Goal: Connect with others: Connect with others

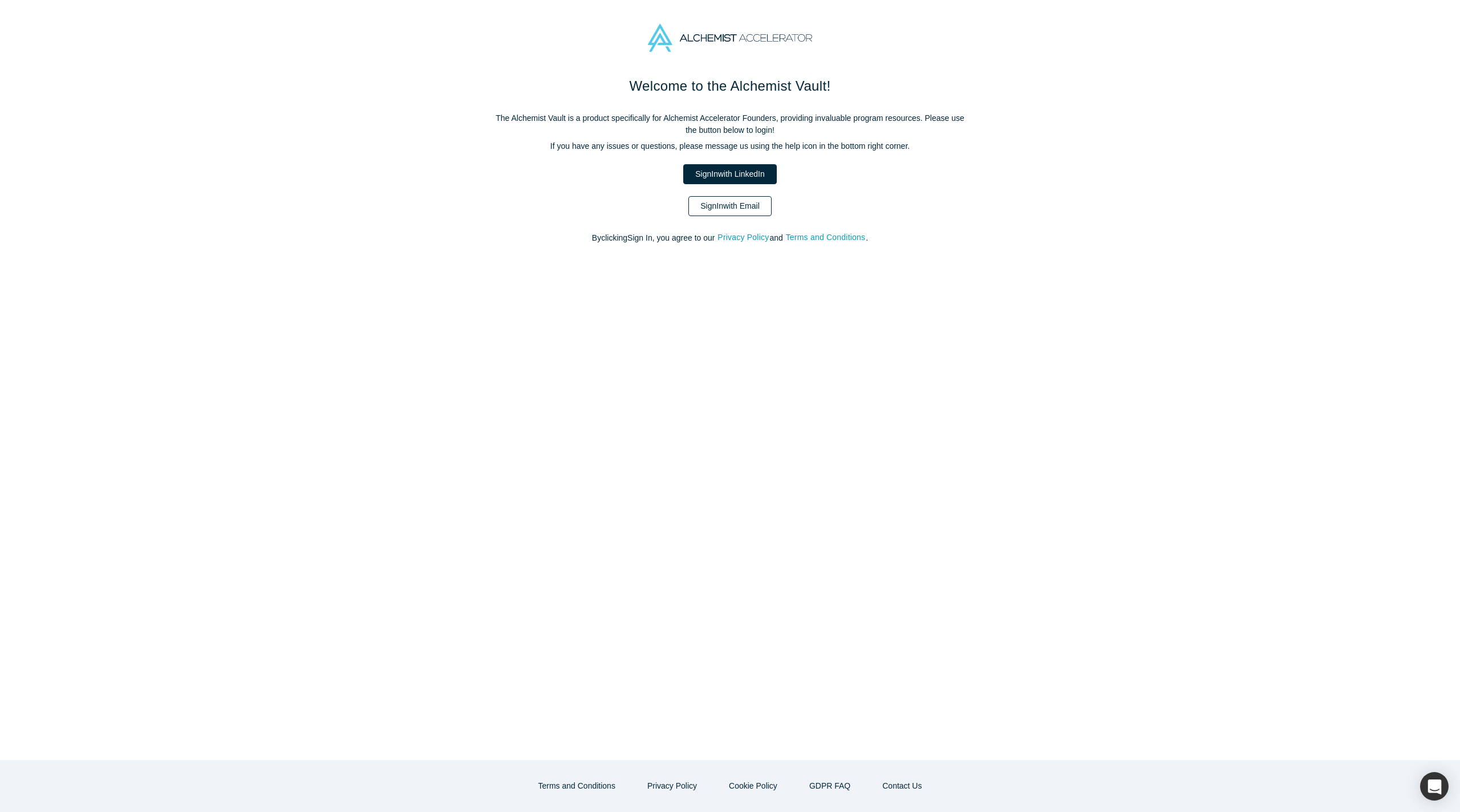
click at [759, 206] on link "Sign In with Email" at bounding box center [730, 206] width 83 height 20
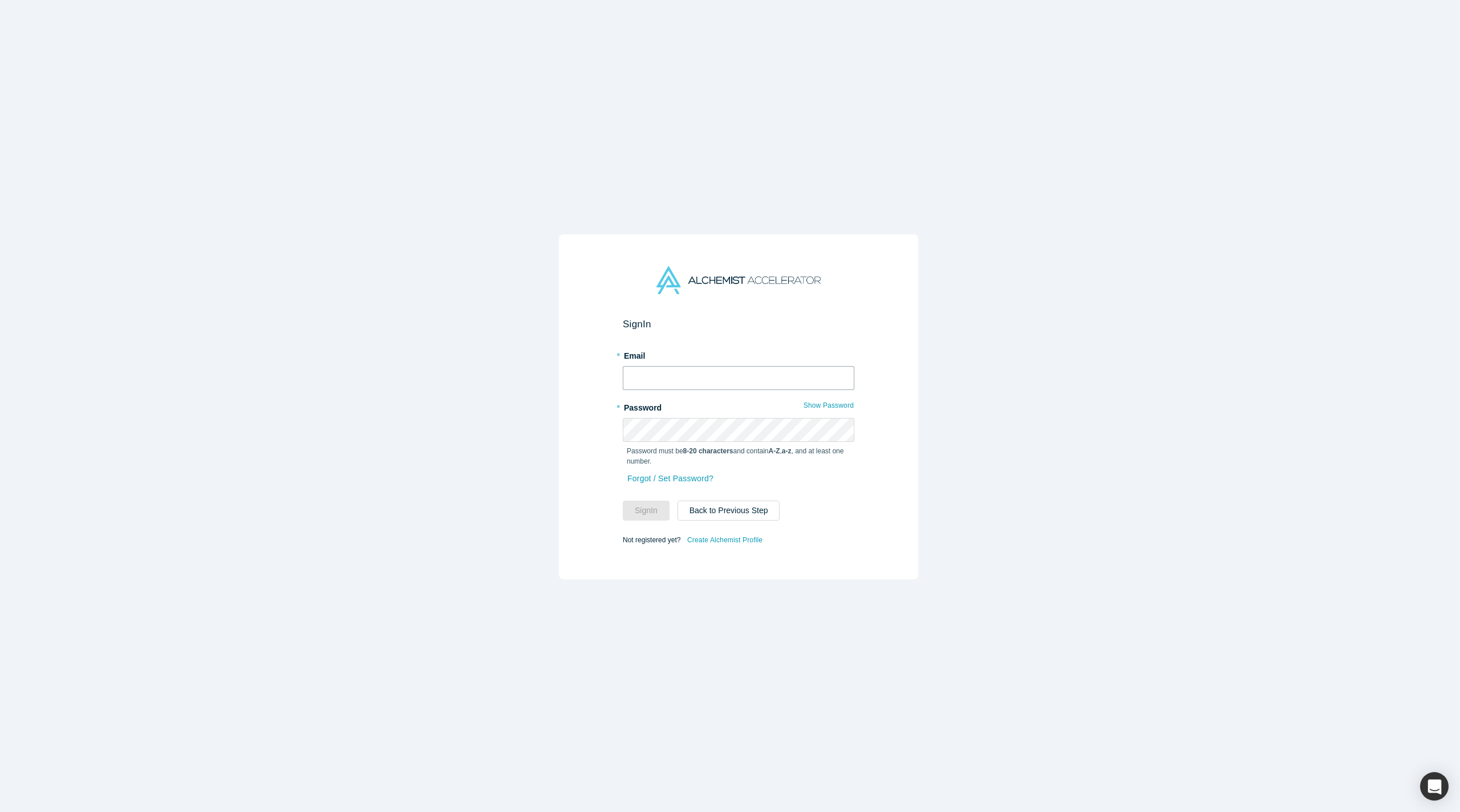
click at [714, 374] on input "text" at bounding box center [739, 377] width 232 height 24
type input "natasha@alchemistaccelerator.com"
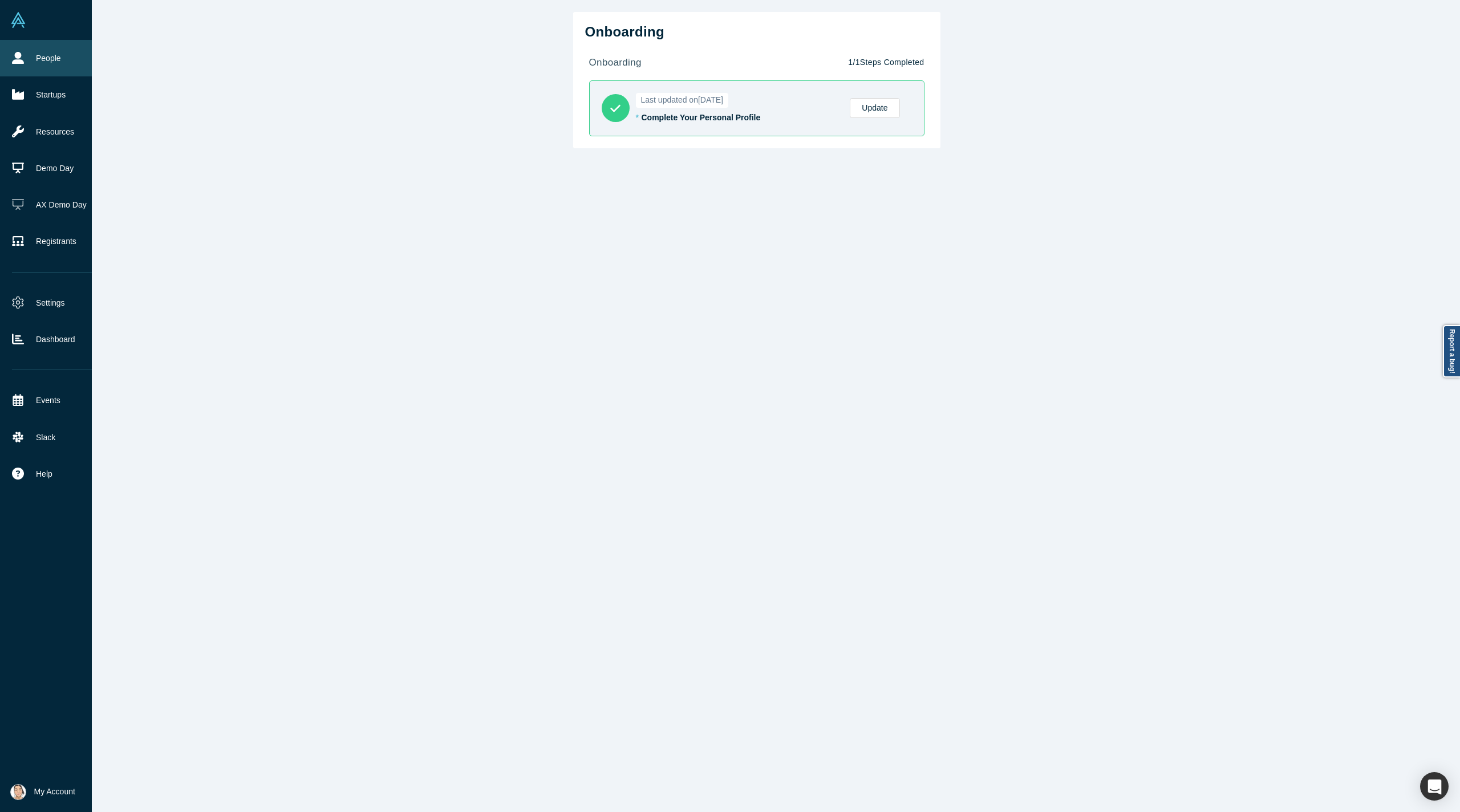
click at [37, 51] on link "People" at bounding box center [54, 58] width 109 height 37
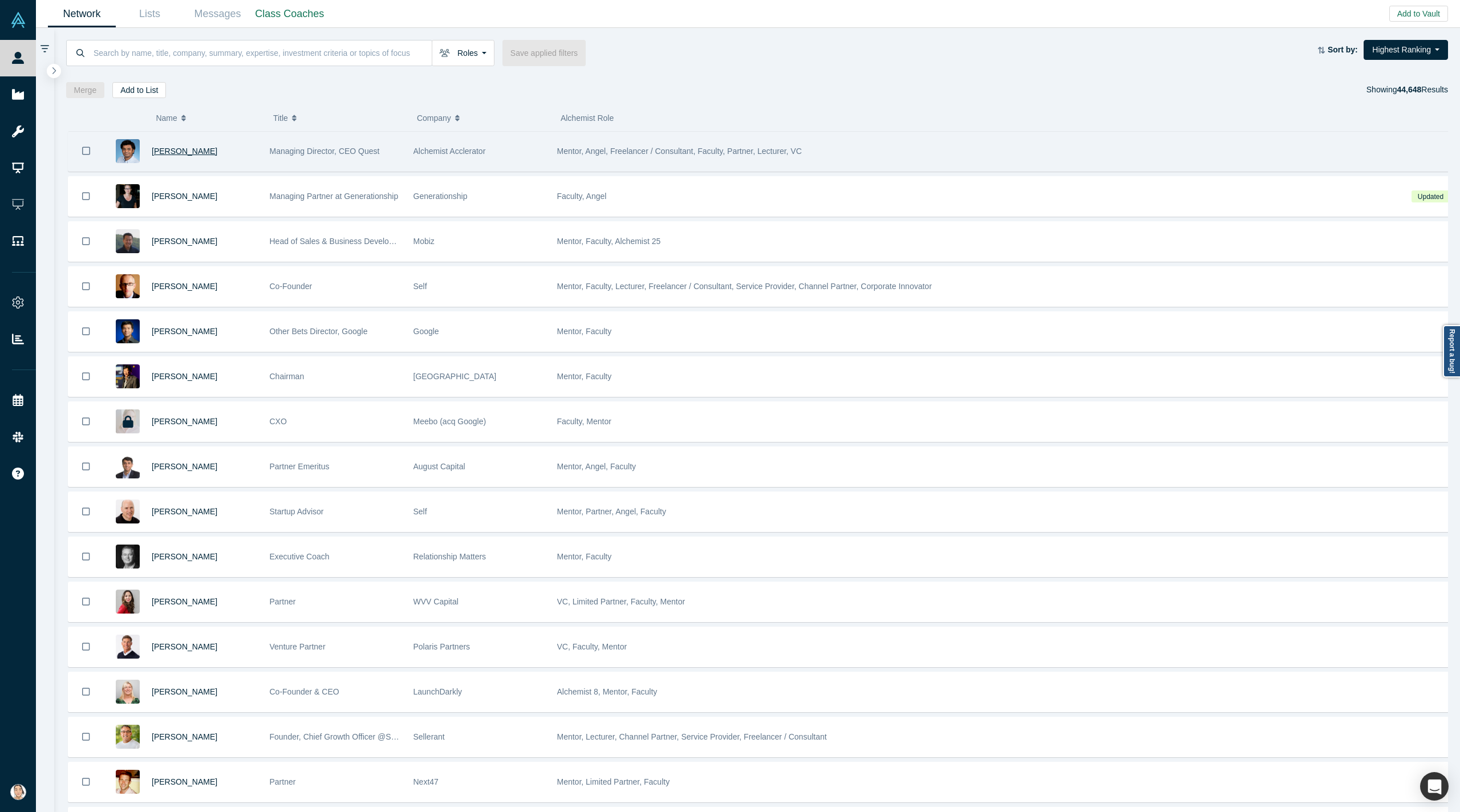
click at [180, 150] on span "[PERSON_NAME]" at bounding box center [185, 151] width 65 height 9
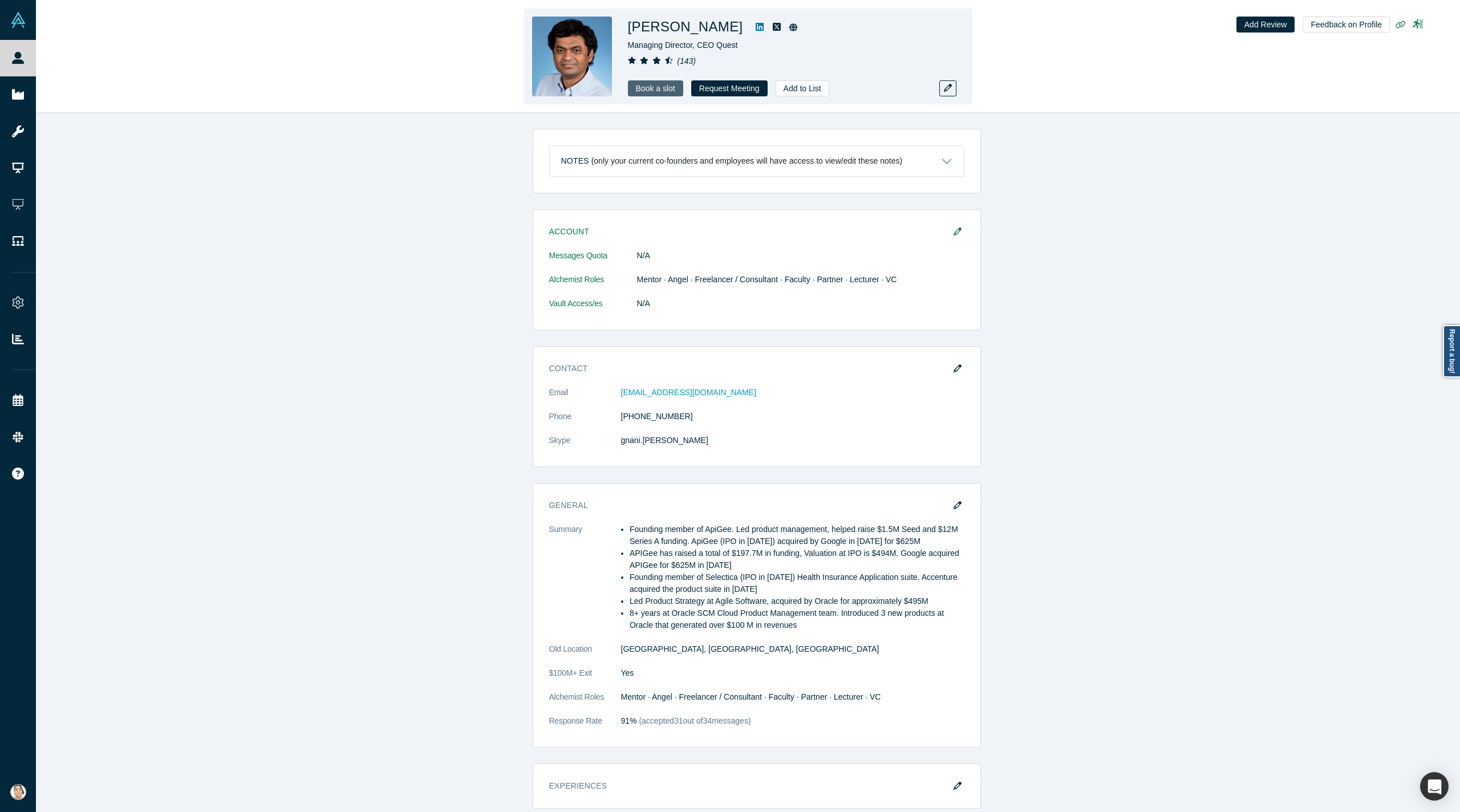
click at [652, 88] on link "Book a slot" at bounding box center [656, 89] width 56 height 16
click at [733, 84] on button "Request Meeting" at bounding box center [730, 89] width 77 height 16
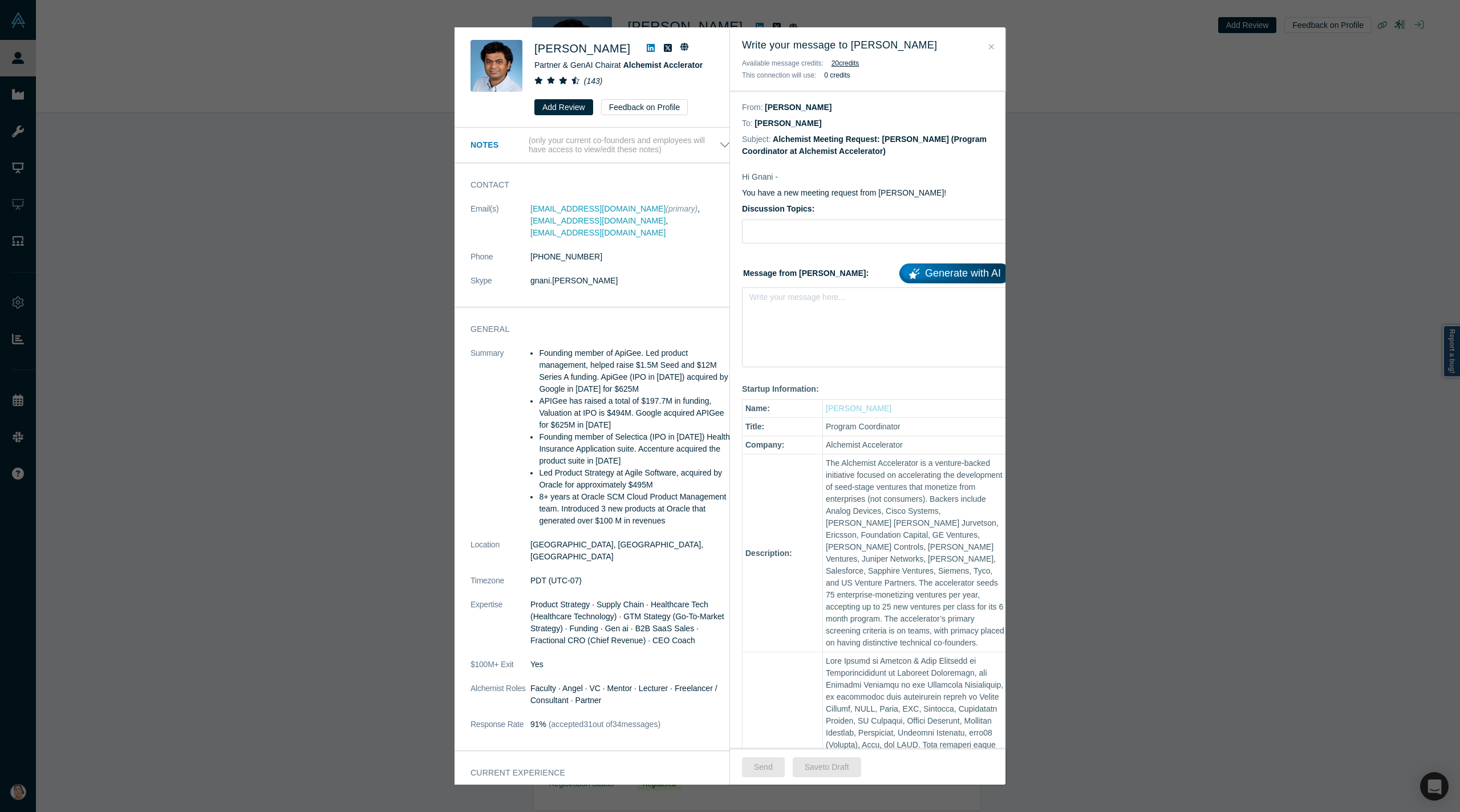
click at [1252, 262] on div "Gnani Palanikumar Partner & GenAI Chair at Alchemist Acclerator ( 143 ) Add Rev…" at bounding box center [730, 406] width 1460 height 812
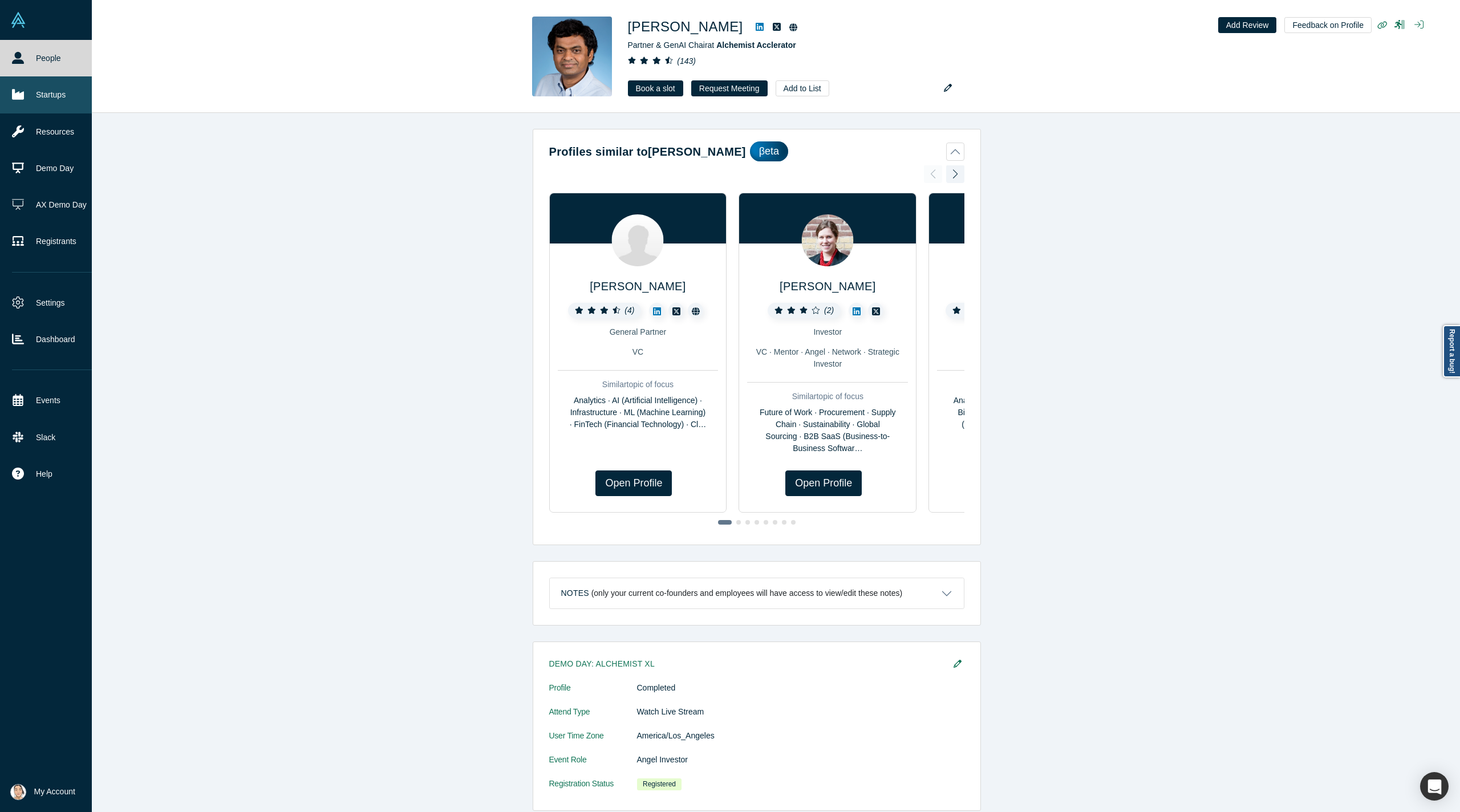
click at [69, 84] on link "Startups" at bounding box center [54, 95] width 109 height 37
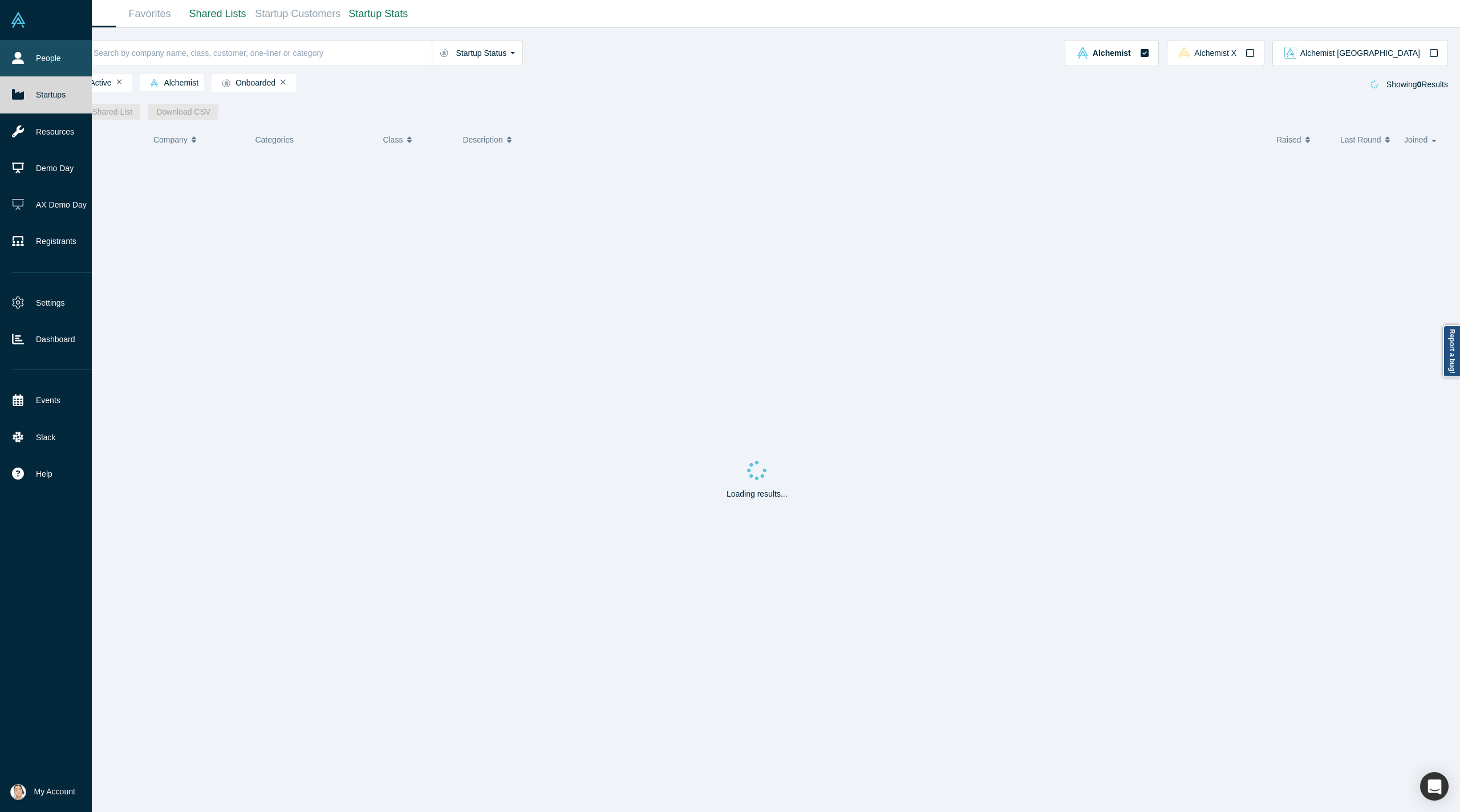
click at [70, 58] on link "People" at bounding box center [54, 58] width 109 height 37
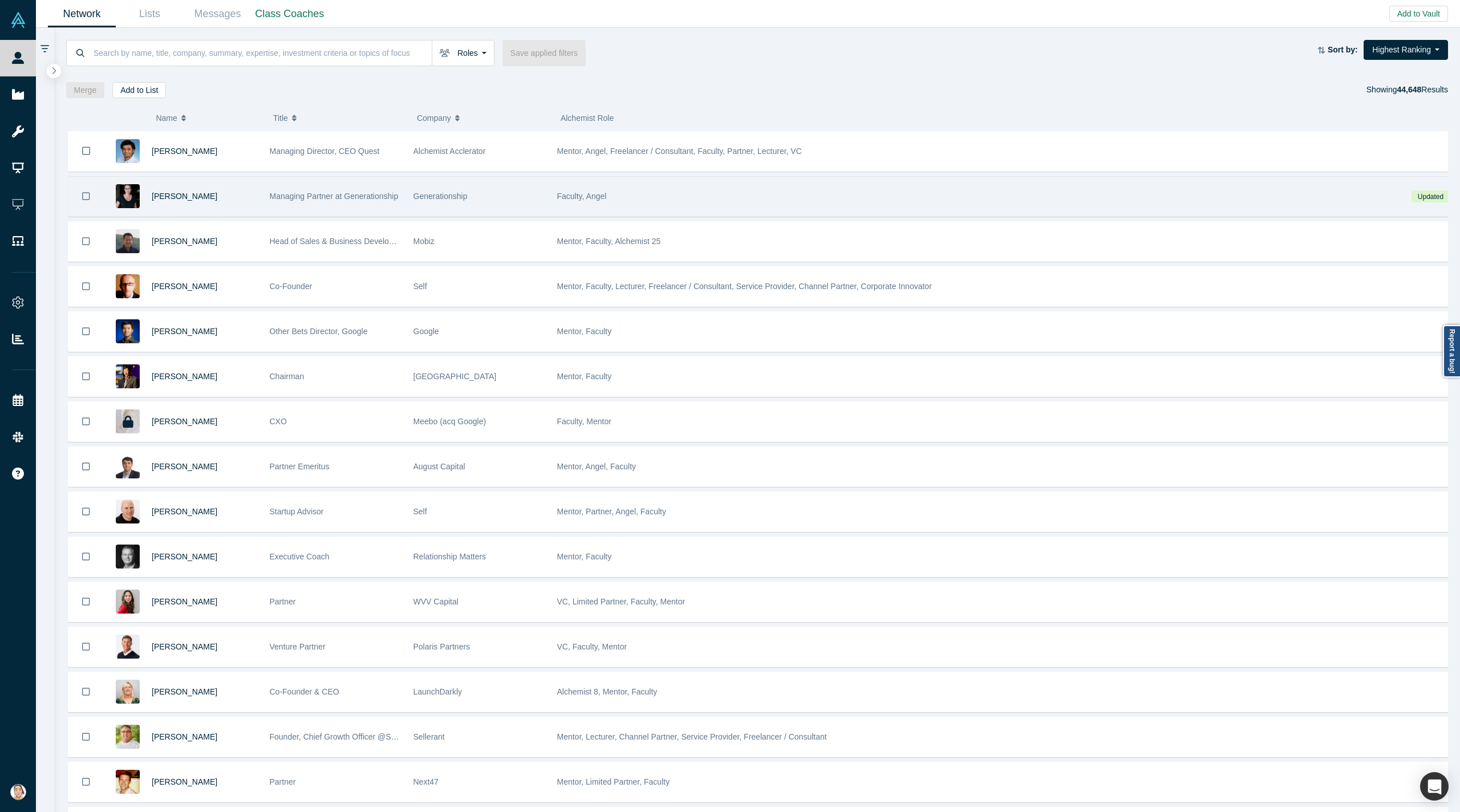
click at [228, 156] on div "[PERSON_NAME]" at bounding box center [205, 151] width 106 height 39
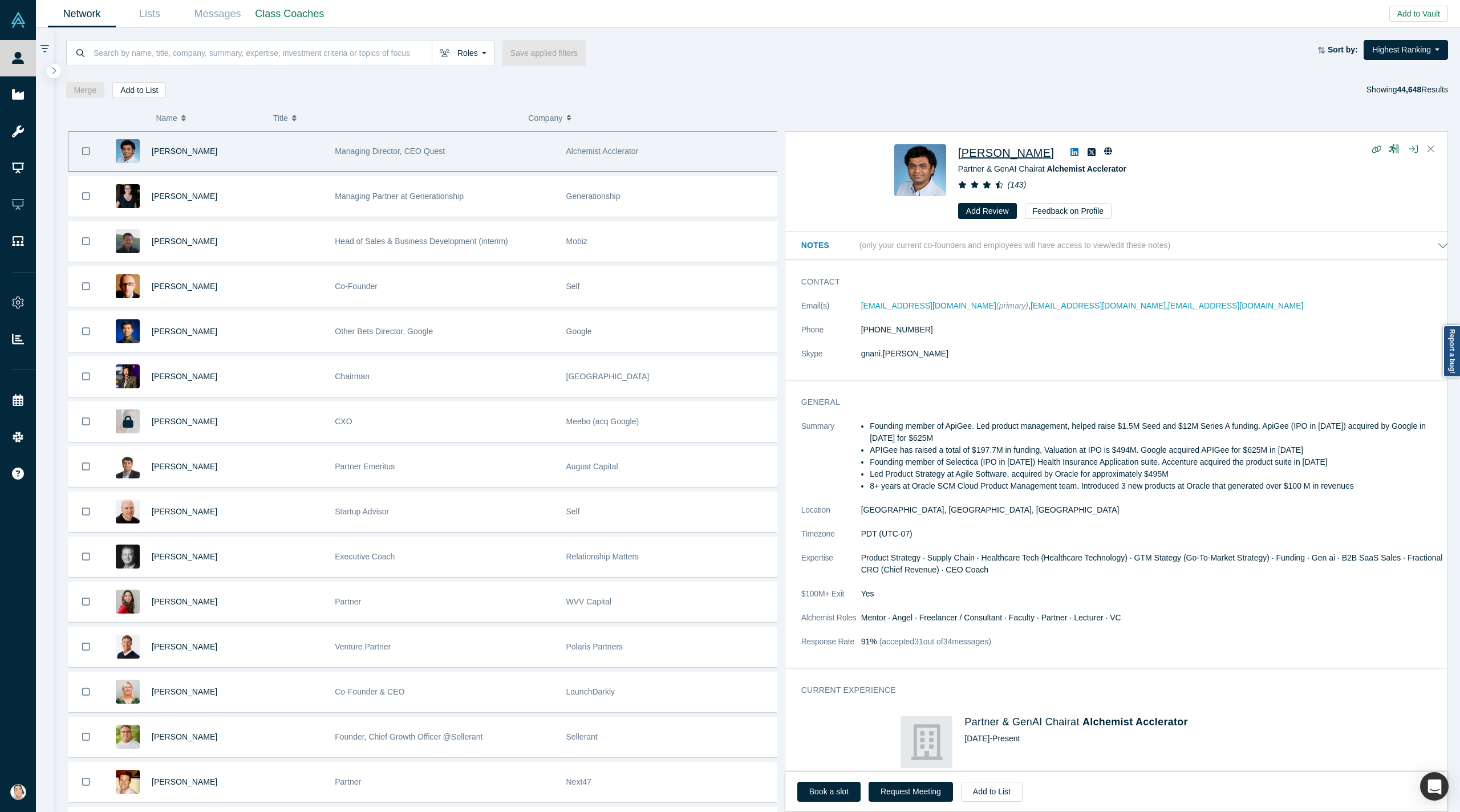
click at [1023, 147] on span "[PERSON_NAME]" at bounding box center [1006, 153] width 96 height 12
